Goal: Task Accomplishment & Management: Manage account settings

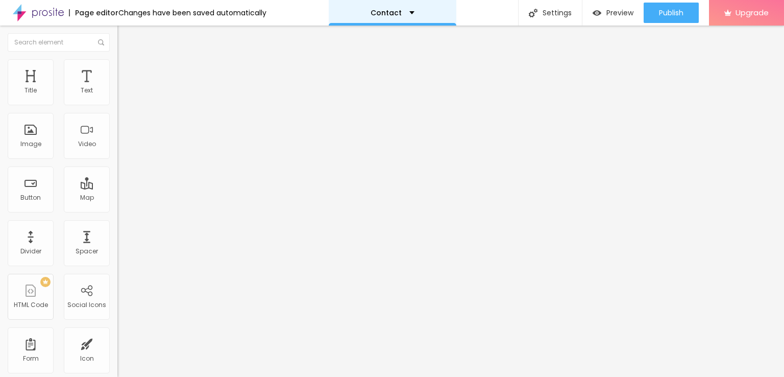
click at [402, 8] on div "Contact" at bounding box center [393, 13] width 128 height 26
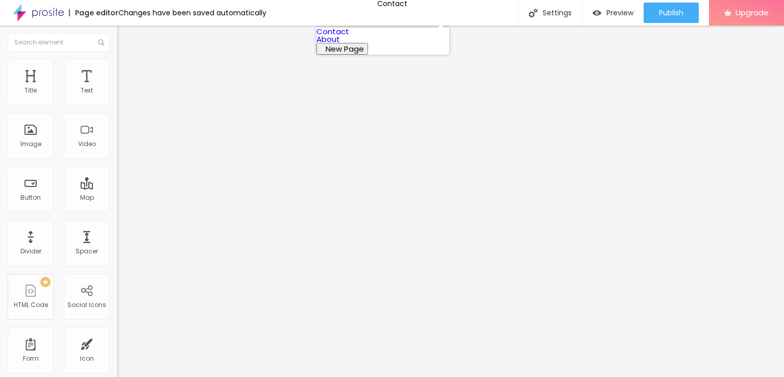
click at [349, 37] on link "Contact" at bounding box center [332, 31] width 33 height 11
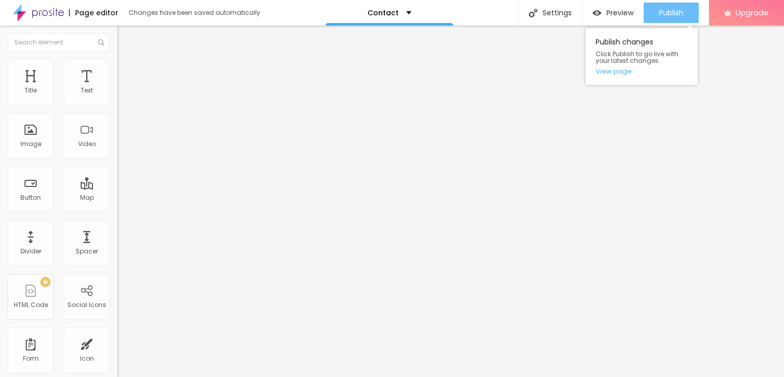
click at [673, 9] on span "Publish" at bounding box center [671, 13] width 24 height 8
click at [660, 18] on div "Publish" at bounding box center [671, 13] width 24 height 20
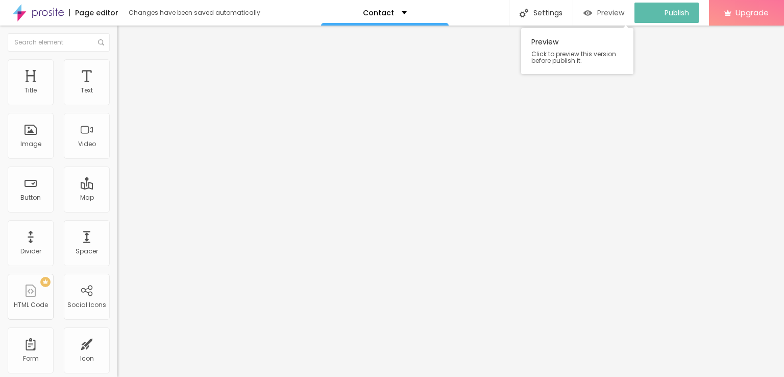
click at [590, 7] on button "Preview" at bounding box center [603, 13] width 61 height 20
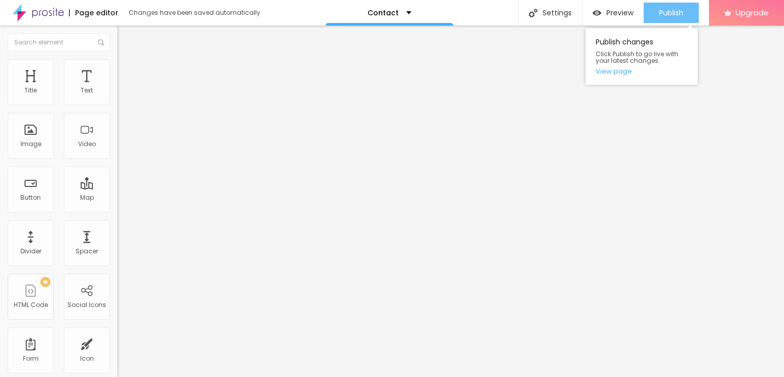
click at [676, 11] on span "Publish" at bounding box center [671, 13] width 24 height 8
click at [615, 71] on link "View page" at bounding box center [641, 71] width 92 height 7
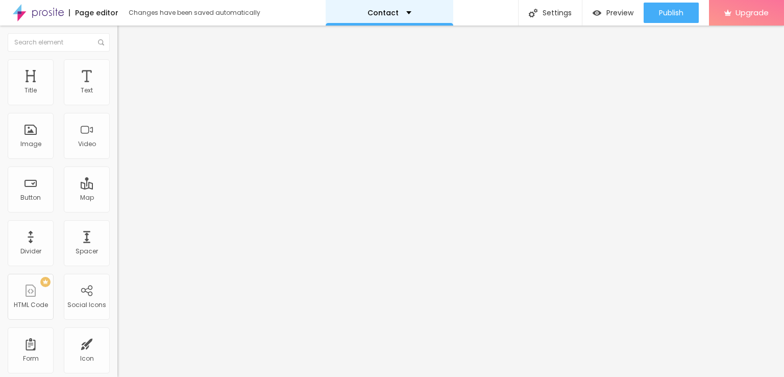
click at [376, 10] on p "Contact" at bounding box center [382, 12] width 31 height 7
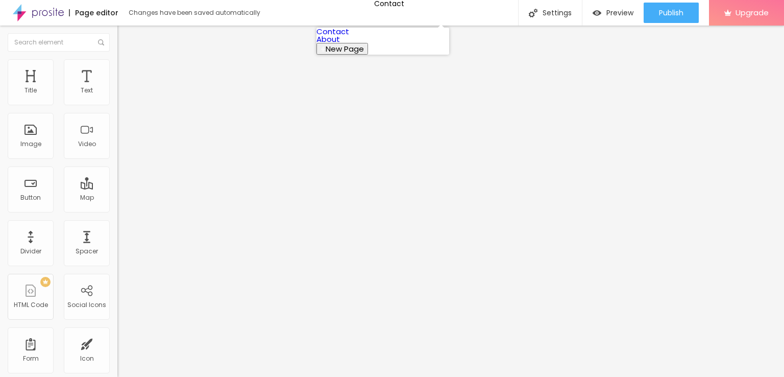
click at [340, 44] on link "About" at bounding box center [327, 39] width 23 height 11
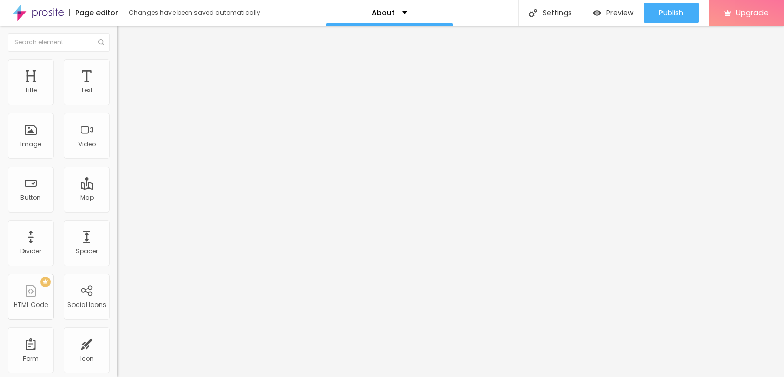
click at [117, 206] on div "Facebook" at bounding box center [175, 209] width 117 height 6
click at [117, 45] on button "Edit Social Icons" at bounding box center [175, 37] width 117 height 23
click at [16, 42] on input "text" at bounding box center [59, 42] width 102 height 18
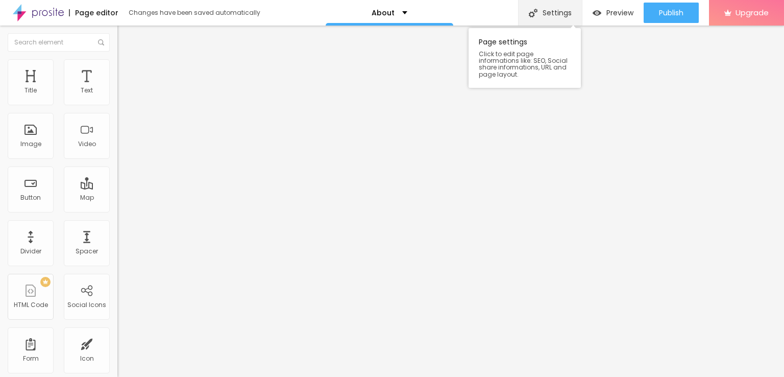
click at [562, 12] on div "Settings" at bounding box center [550, 13] width 64 height 26
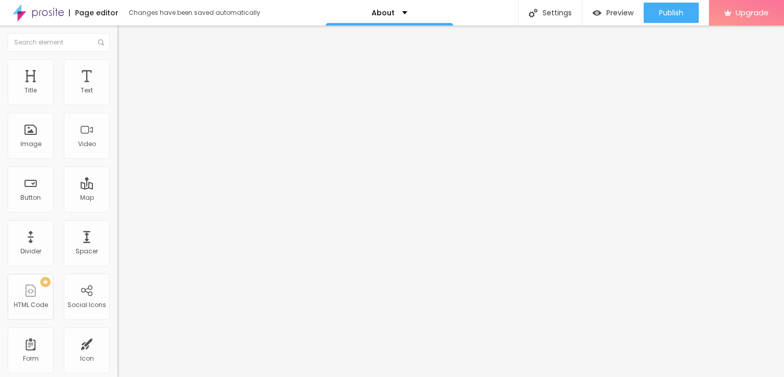
click at [23, 11] on img at bounding box center [38, 13] width 51 height 26
